Goal: Register for event/course

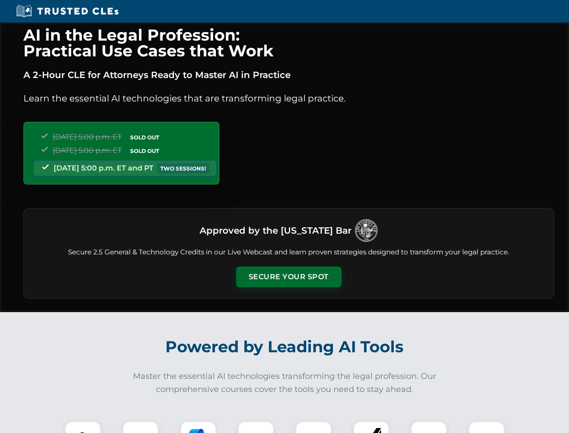
click at [288, 277] on button "Secure Your Spot" at bounding box center [288, 276] width 105 height 21
click at [83, 427] on img at bounding box center [83, 439] width 26 height 26
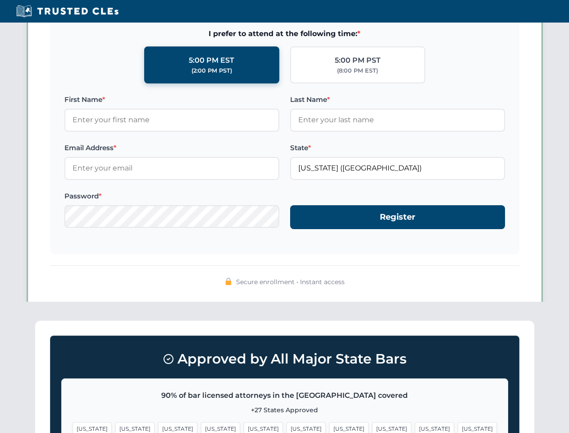
click at [329, 427] on span "[US_STATE]" at bounding box center [348, 428] width 39 height 13
click at [415, 427] on span "[US_STATE]" at bounding box center [434, 428] width 39 height 13
